Goal: Information Seeking & Learning: Learn about a topic

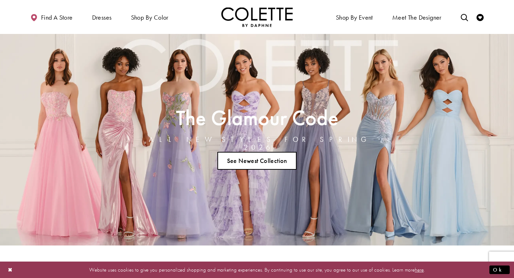
click at [267, 158] on link "See Newest Collection" at bounding box center [256, 161] width 79 height 18
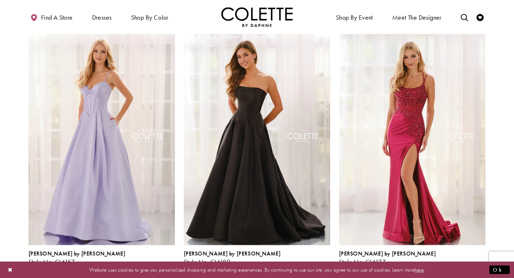
scroll to position [712, 0]
click at [485, 265] on span "Product List" at bounding box center [481, 269] width 9 height 9
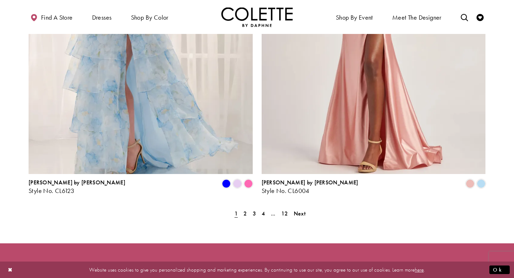
scroll to position [1501, 0]
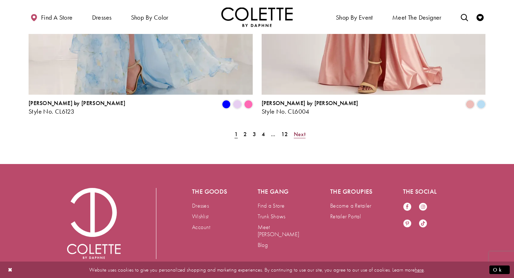
click at [299, 130] on span "Next" at bounding box center [300, 133] width 12 height 7
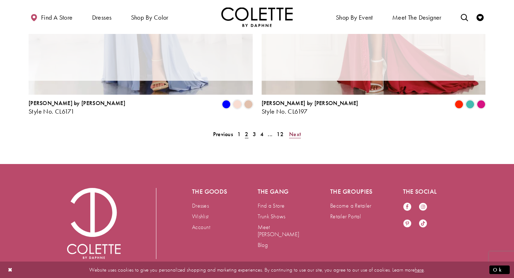
scroll to position [183, 0]
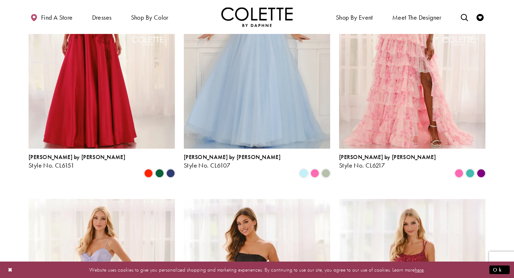
scroll to position [611, 0]
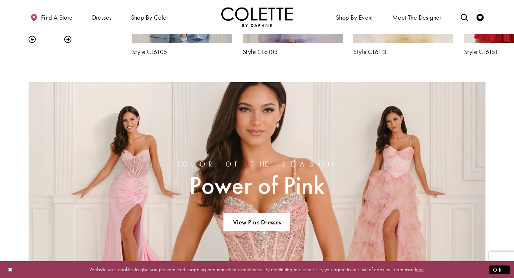
scroll to position [469, 0]
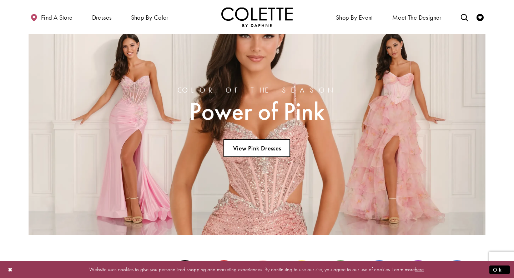
click at [269, 153] on link "View Pink Dresses" at bounding box center [256, 148] width 67 height 18
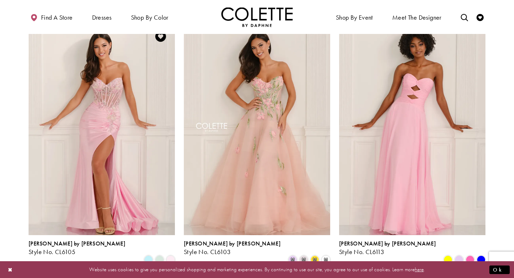
scroll to position [79, 0]
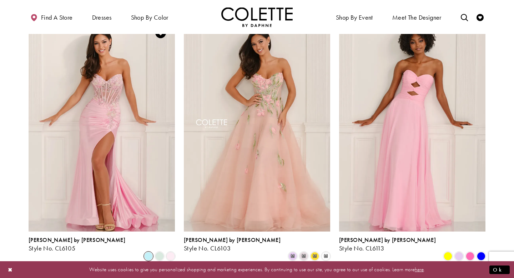
click at [148, 252] on span "Product List" at bounding box center [148, 256] width 9 height 9
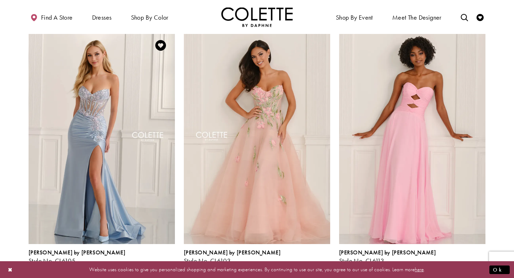
scroll to position [67, 0]
click at [161, 264] on span "Product List" at bounding box center [159, 268] width 9 height 9
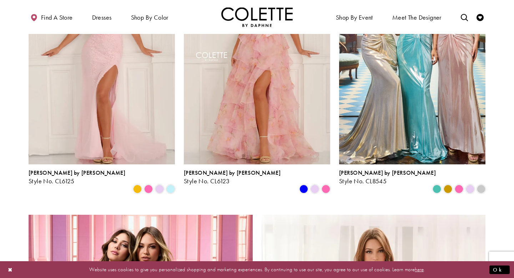
scroll to position [936, 0]
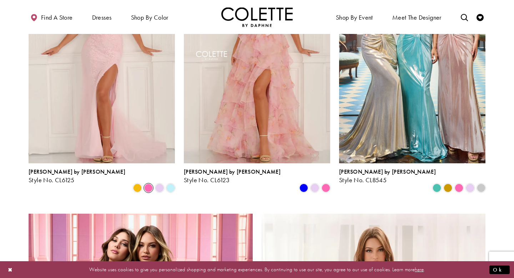
click at [149, 183] on span "Product List" at bounding box center [148, 187] width 9 height 9
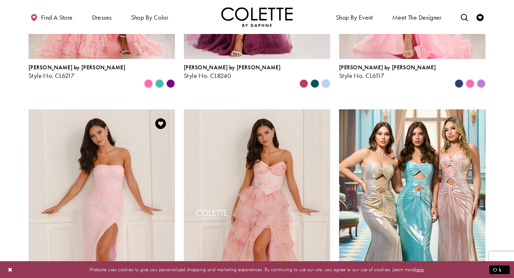
scroll to position [827, 0]
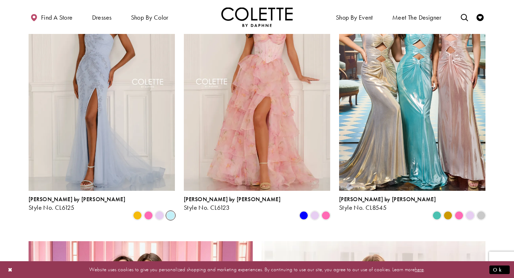
scroll to position [900, 0]
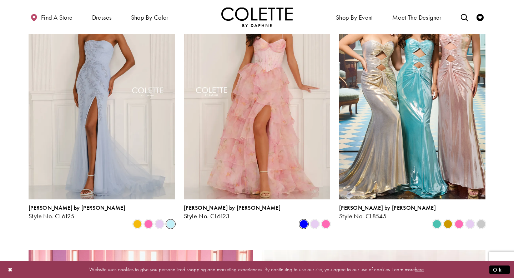
click at [303, 219] on span "Product List" at bounding box center [303, 223] width 9 height 9
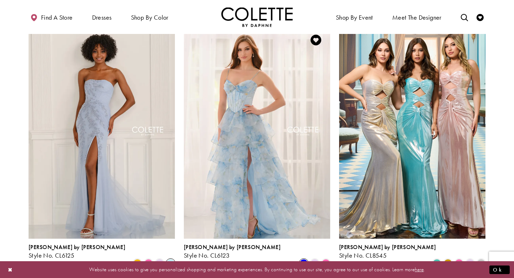
scroll to position [846, 0]
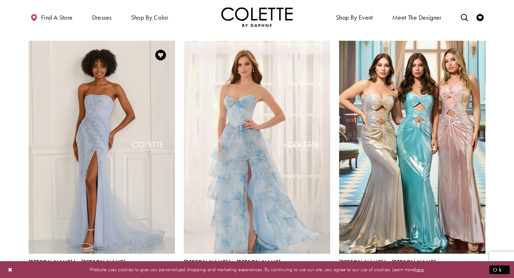
click at [149, 274] on span "Product List" at bounding box center [148, 278] width 9 height 9
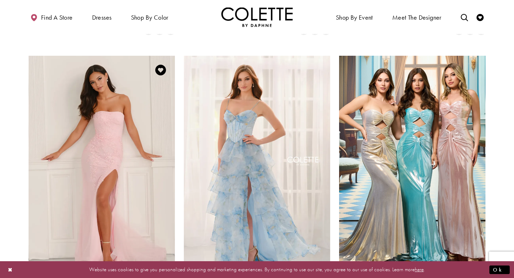
scroll to position [827, 0]
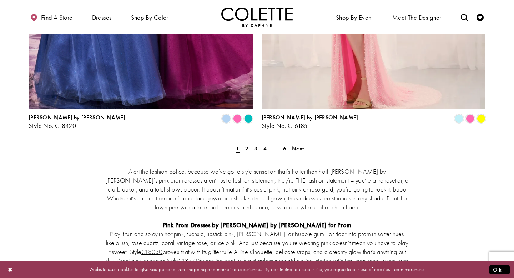
scroll to position [1367, 0]
click at [294, 145] on span "Next" at bounding box center [298, 148] width 12 height 7
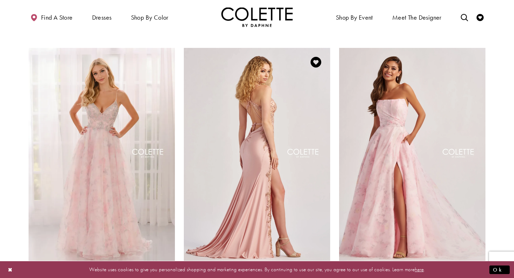
scroll to position [575, 0]
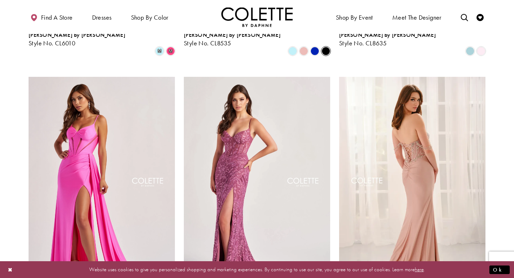
scroll to position [814, 0]
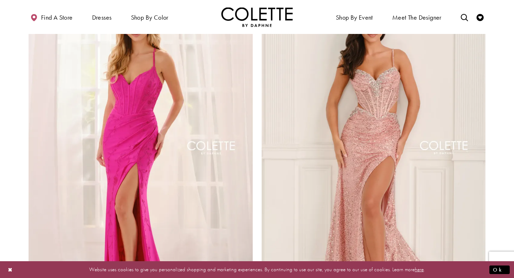
scroll to position [1212, 0]
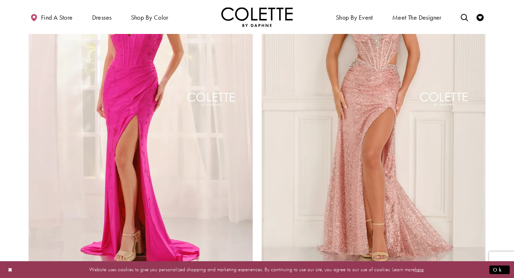
click at [402, 140] on img "Visit Colette by Daphne Style No. CL6145 Page" at bounding box center [374, 101] width 224 height 326
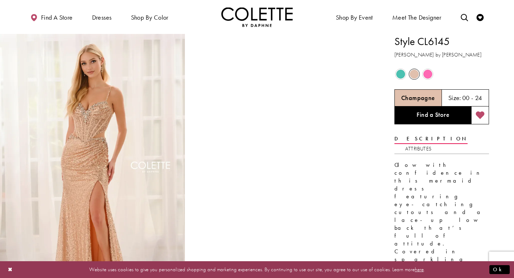
click at [402, 74] on span "Product color controls state depends on size chosen" at bounding box center [400, 74] width 9 height 9
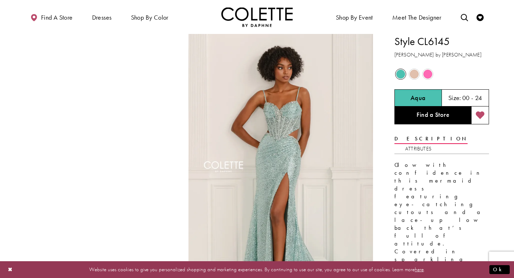
click at [418, 76] on span "Product color controls state depends on size chosen" at bounding box center [414, 74] width 9 height 9
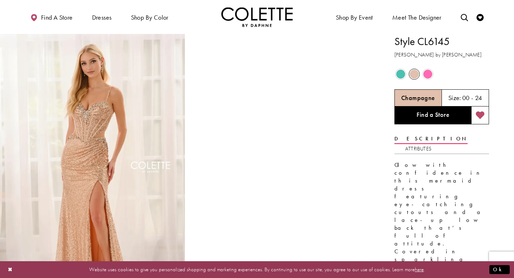
click at [429, 76] on span "Product color controls state depends on size chosen" at bounding box center [427, 74] width 9 height 9
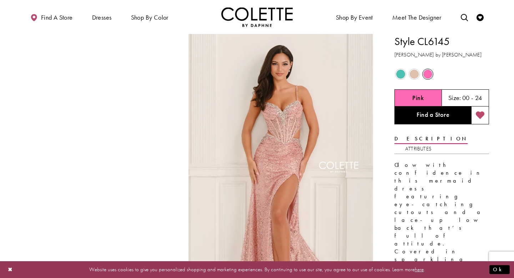
click at [416, 73] on span "Product color controls state depends on size chosen" at bounding box center [414, 74] width 9 height 9
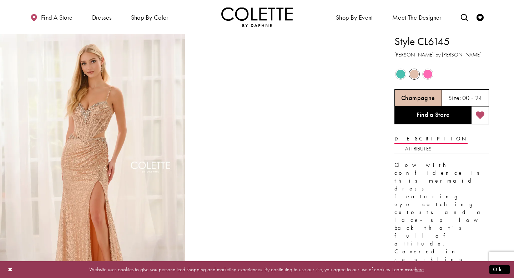
click at [403, 72] on span "Product color controls state depends on size chosen" at bounding box center [400, 74] width 9 height 9
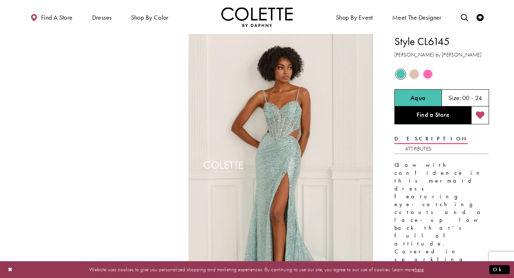
click at [431, 75] on span "Product color controls state depends on size chosen" at bounding box center [427, 74] width 9 height 9
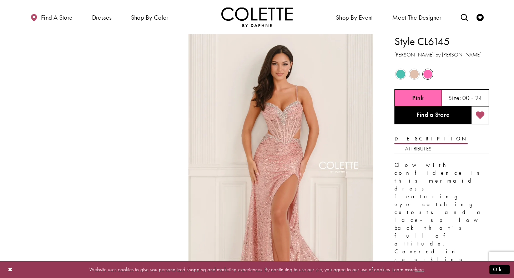
click at [419, 74] on div "Out of Stock" at bounding box center [414, 74] width 12 height 12
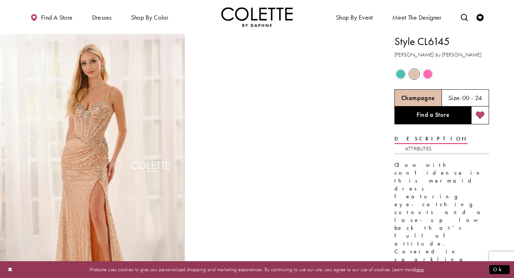
click at [425, 72] on span "Product color controls state depends on size chosen" at bounding box center [427, 74] width 9 height 9
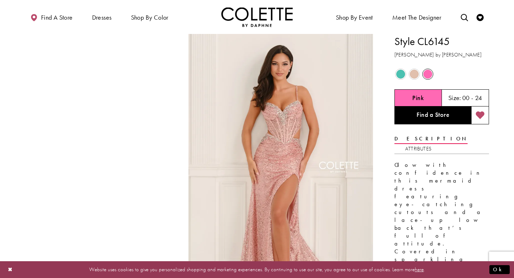
click at [417, 73] on span "Product color controls state depends on size chosen" at bounding box center [414, 74] width 9 height 9
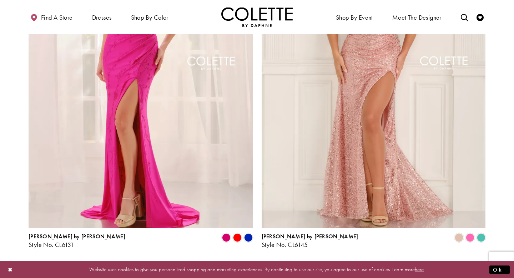
scroll to position [1254, 0]
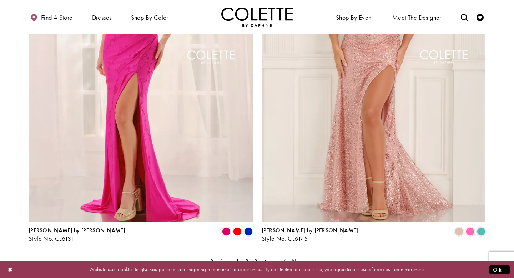
click at [300, 257] on span "Next" at bounding box center [298, 260] width 12 height 7
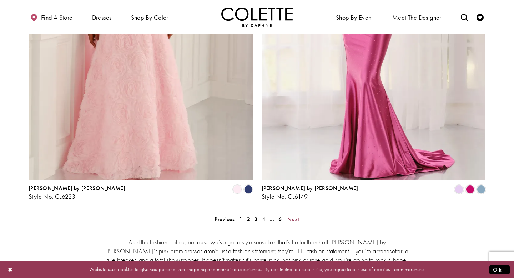
scroll to position [1310, 0]
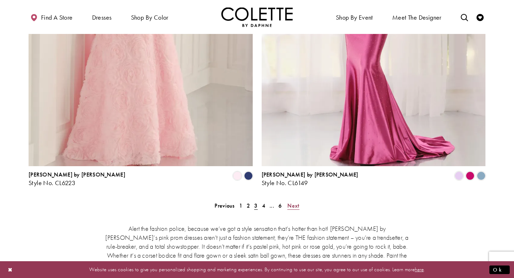
click at [295, 202] on span "Next" at bounding box center [293, 205] width 12 height 7
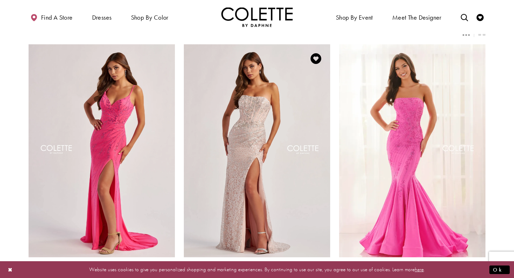
scroll to position [53, 0]
click at [316, 277] on span "Product List" at bounding box center [314, 282] width 9 height 9
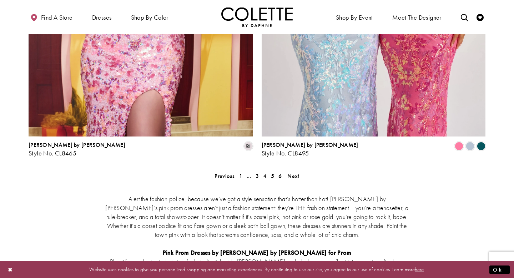
scroll to position [1348, 0]
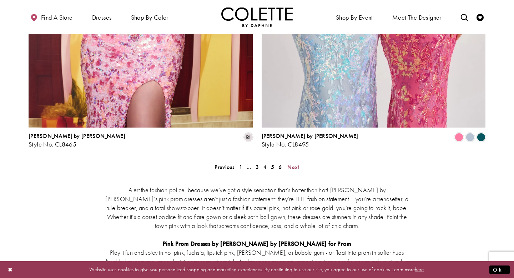
click at [290, 162] on link "Next" at bounding box center [293, 167] width 16 height 10
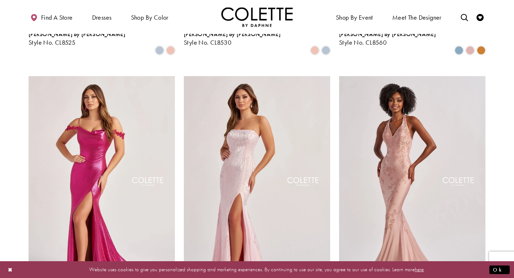
scroll to position [348, 0]
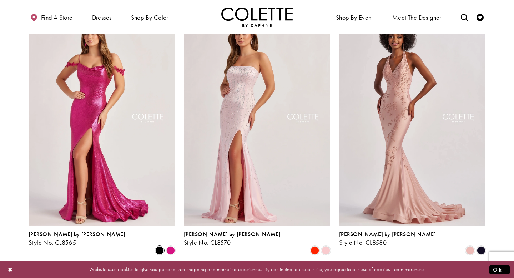
click at [159, 246] on span "Product List" at bounding box center [159, 250] width 9 height 9
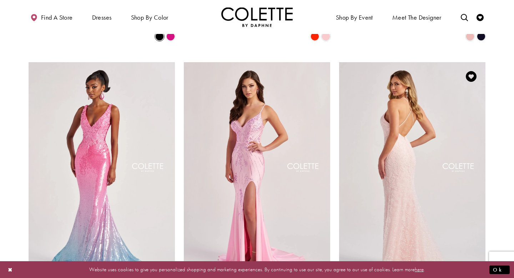
scroll to position [562, 0]
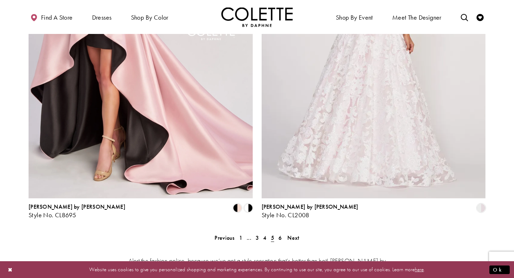
scroll to position [1283, 0]
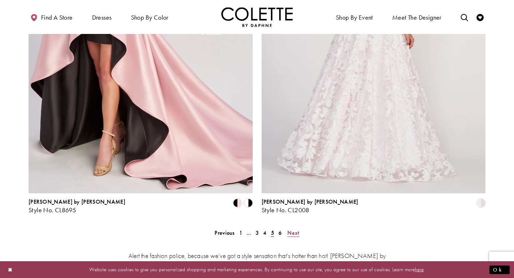
click at [297, 229] on span "Next" at bounding box center [293, 232] width 12 height 7
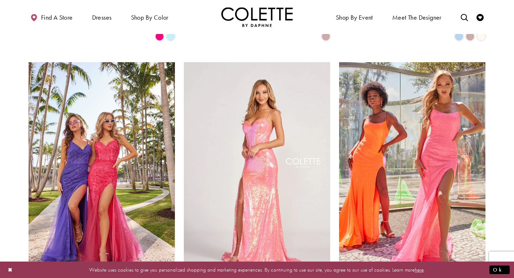
scroll to position [304, 0]
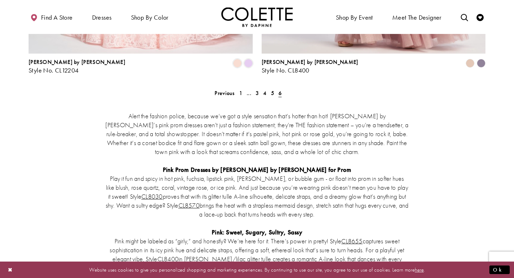
scroll to position [897, 0]
